Goal: Use online tool/utility

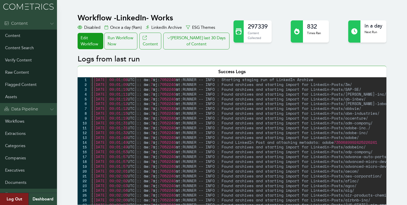
scroll to position [475, 0]
click at [117, 44] on div "Run Workflow Now" at bounding box center [120, 41] width 33 height 17
